Goal: Check status: Check status

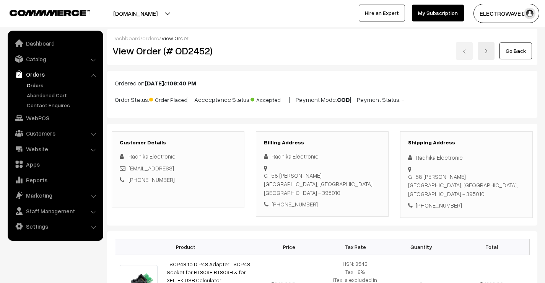
click at [41, 86] on link "Orders" at bounding box center [63, 85] width 76 height 8
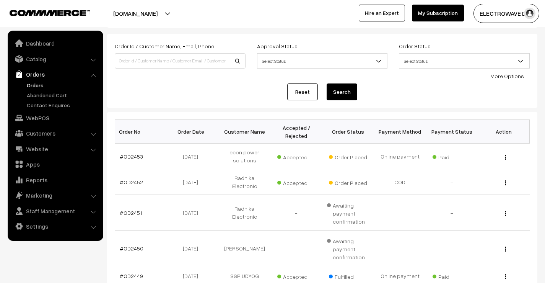
scroll to position [38, 0]
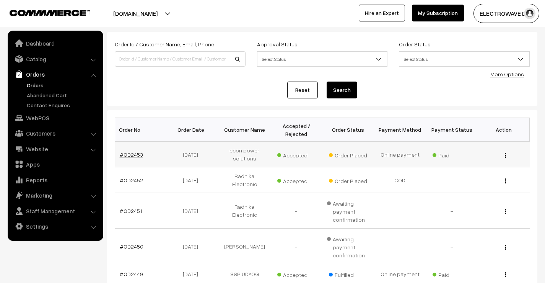
click at [128, 150] on td "#OD2453" at bounding box center [141, 155] width 52 height 26
click at [126, 153] on link "#OD2453" at bounding box center [131, 154] width 23 height 7
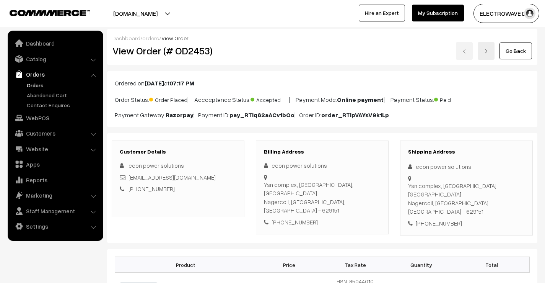
click at [35, 86] on link "Orders" at bounding box center [63, 85] width 76 height 8
